Goal: Find specific page/section: Find specific page/section

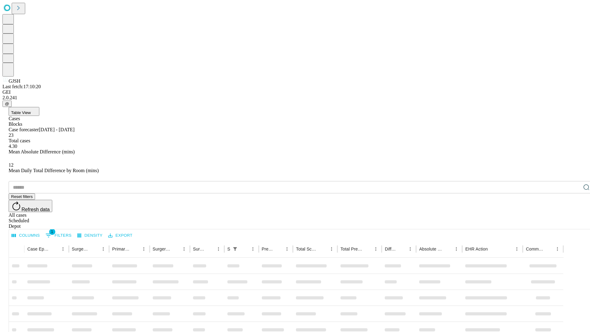
click at [574, 223] on div "Depot" at bounding box center [301, 226] width 585 height 6
